Goal: Check status

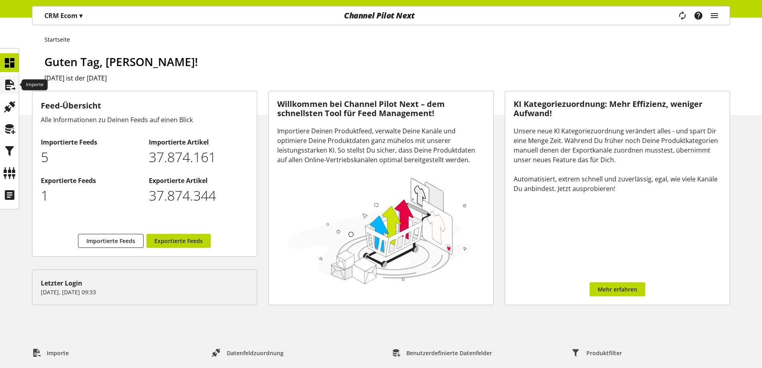
click at [13, 87] on icon at bounding box center [9, 85] width 13 height 16
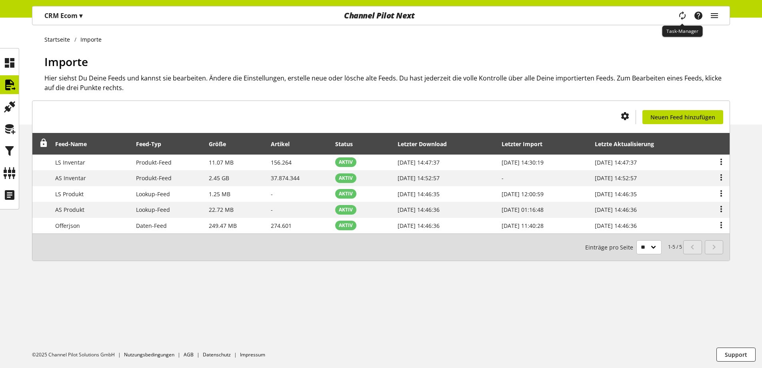
click at [674, 23] on div "Task-Manager Hilfe-Center [PERSON_NAME] [PERSON_NAME][EMAIL_ADDRESS][DOMAIN_NAM…" at bounding box center [701, 15] width 56 height 18
click at [681, 16] on icon "main navigation" at bounding box center [682, 15] width 16 height 17
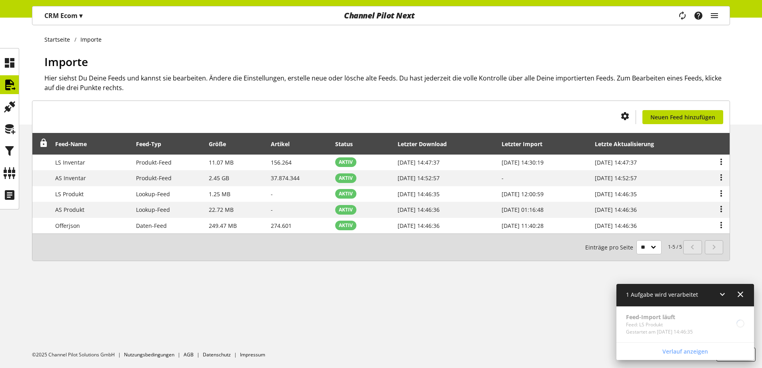
click at [723, 296] on icon at bounding box center [722, 294] width 10 height 14
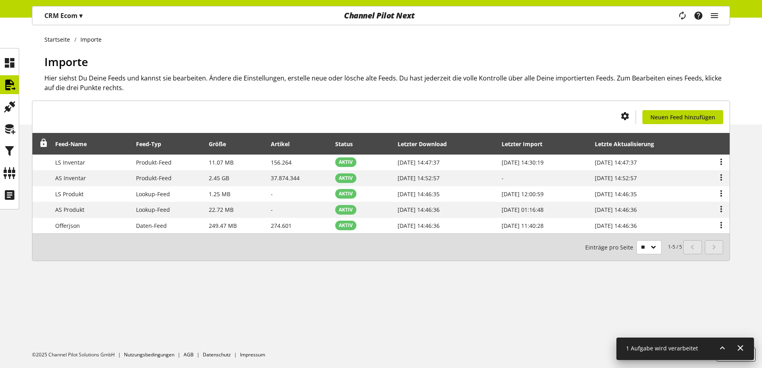
click at [722, 348] on icon at bounding box center [722, 347] width 10 height 14
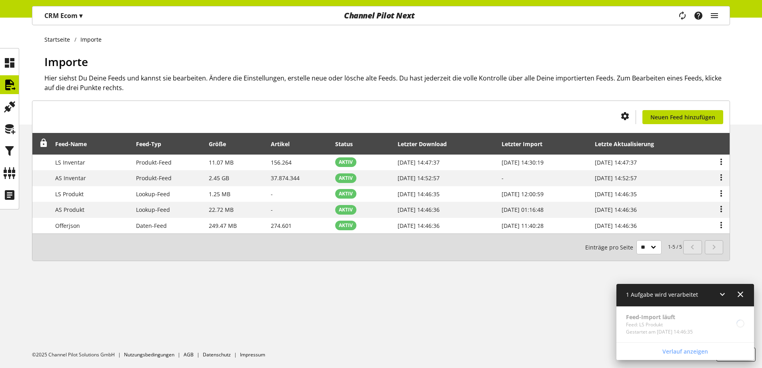
click at [744, 302] on div "1 Aufgabe wird verarbeitet" at bounding box center [685, 295] width 138 height 23
click at [739, 289] on icon at bounding box center [740, 294] width 10 height 14
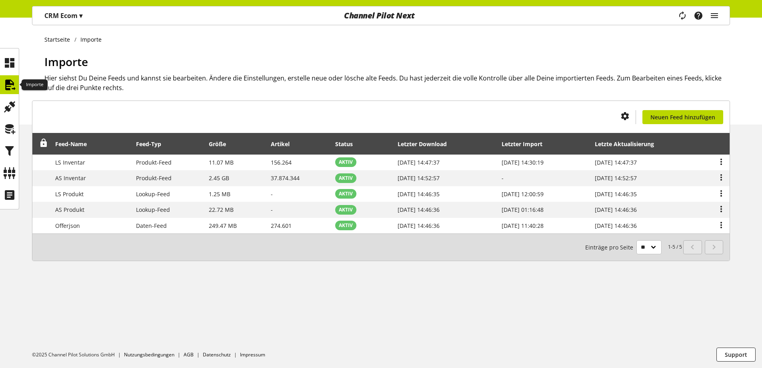
click at [9, 83] on icon at bounding box center [9, 85] width 13 height 16
